Goal: Task Accomplishment & Management: Use online tool/utility

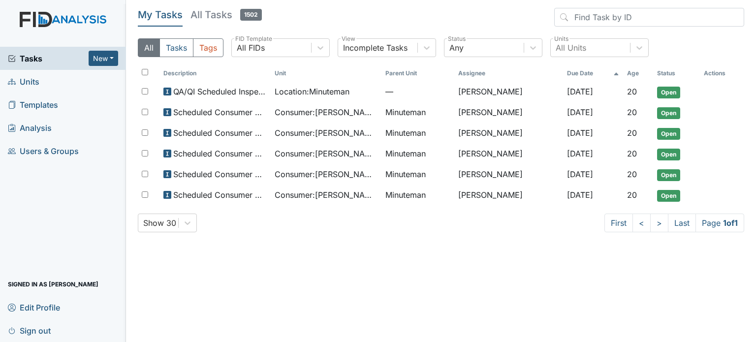
click at [34, 82] on span "Units" at bounding box center [24, 81] width 32 height 15
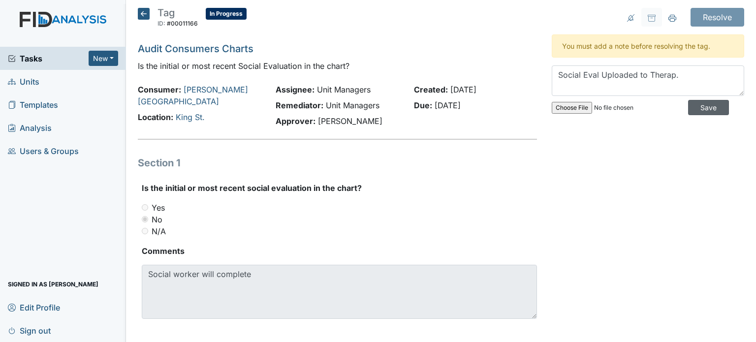
type textarea "Social Eval Uploaded to Therap."
click at [688, 108] on input "Save" at bounding box center [708, 107] width 41 height 15
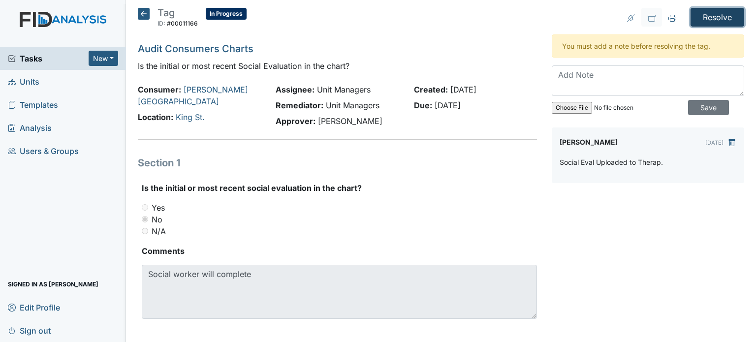
click at [717, 15] on input "Resolve" at bounding box center [718, 17] width 54 height 19
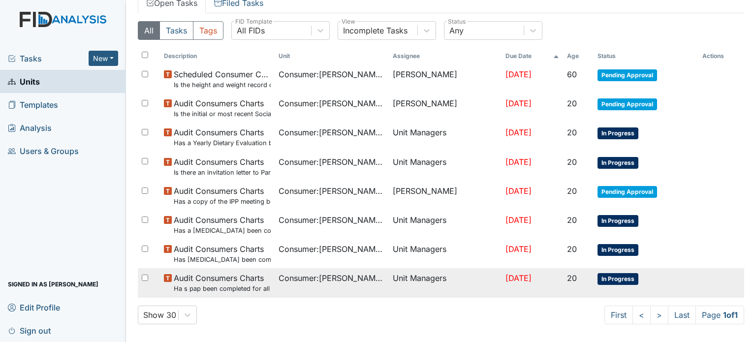
scroll to position [115, 0]
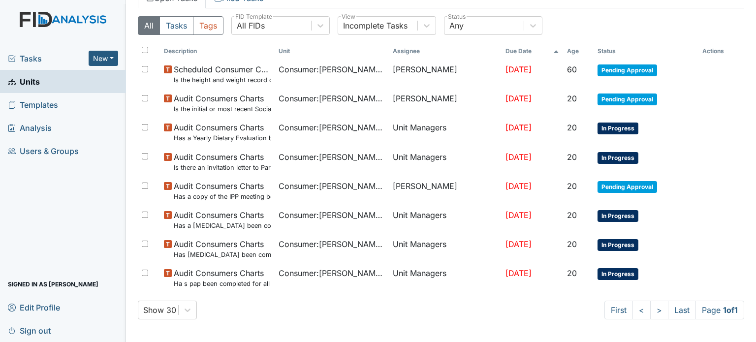
click at [32, 86] on span "Units" at bounding box center [24, 81] width 32 height 15
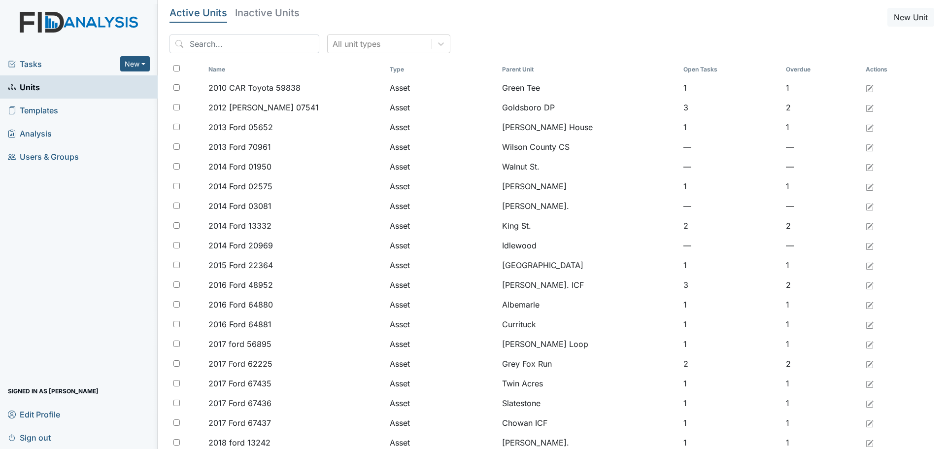
click at [28, 87] on span "Units" at bounding box center [24, 86] width 32 height 15
